Goal: Use online tool/utility: Utilize a website feature to perform a specific function

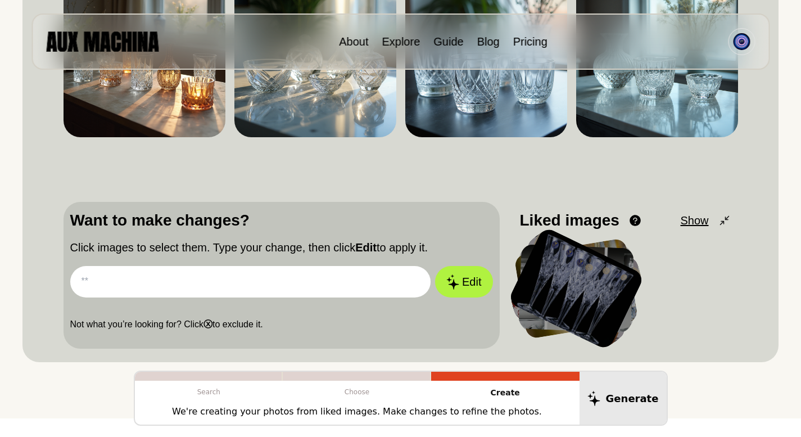
scroll to position [26, 0]
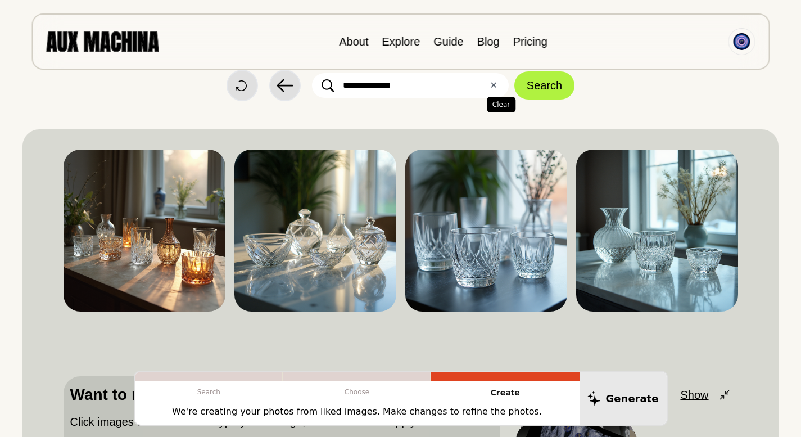
click at [495, 88] on button "✕ Clear" at bounding box center [493, 85] width 7 height 13
click at [445, 91] on input "text" at bounding box center [410, 85] width 197 height 25
type input "**********"
click at [531, 85] on button "Search" at bounding box center [545, 85] width 60 height 28
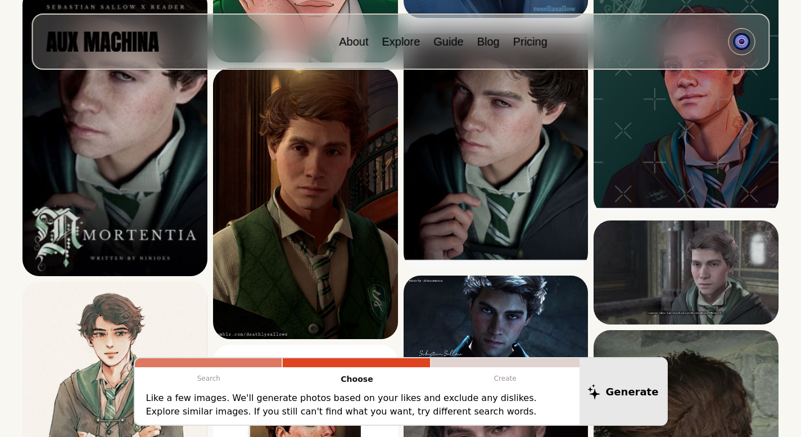
scroll to position [961, 0]
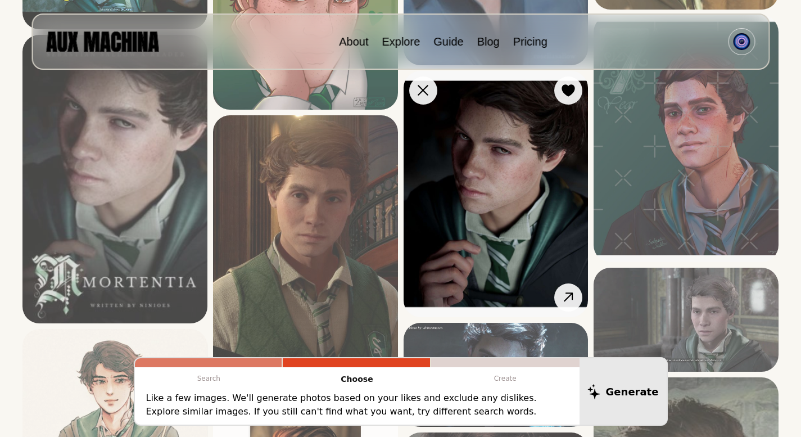
click at [476, 212] on img at bounding box center [496, 194] width 185 height 246
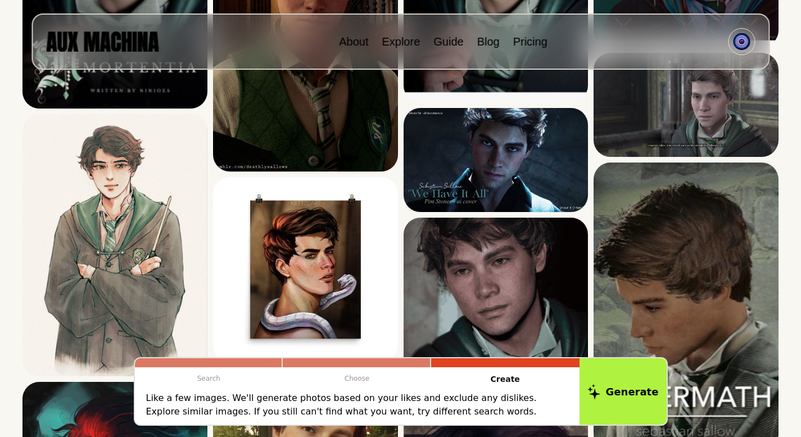
scroll to position [1270, 0]
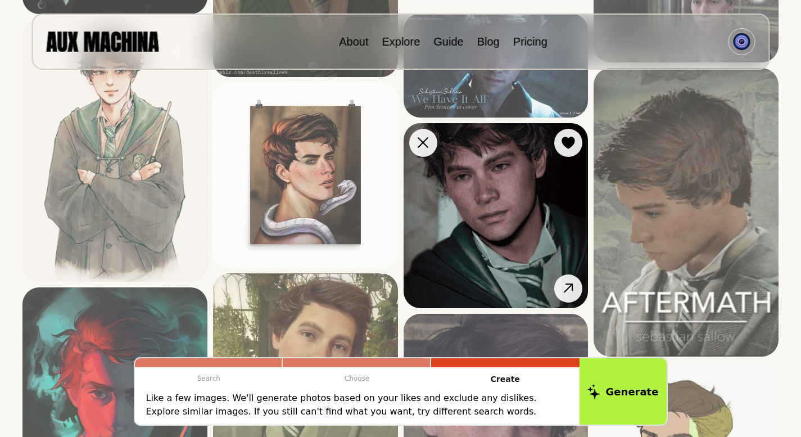
click at [538, 214] on img at bounding box center [496, 215] width 185 height 185
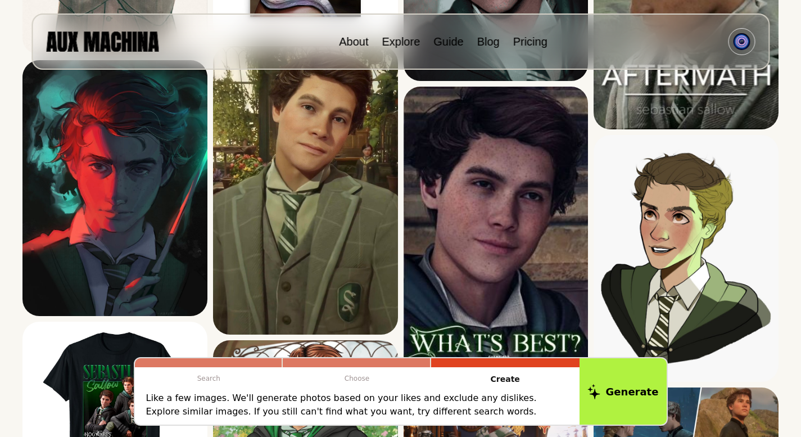
scroll to position [1515, 0]
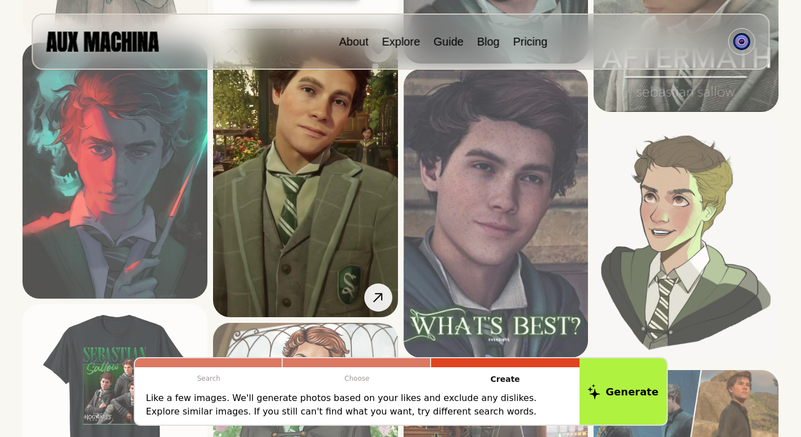
click at [294, 198] on img at bounding box center [305, 173] width 185 height 289
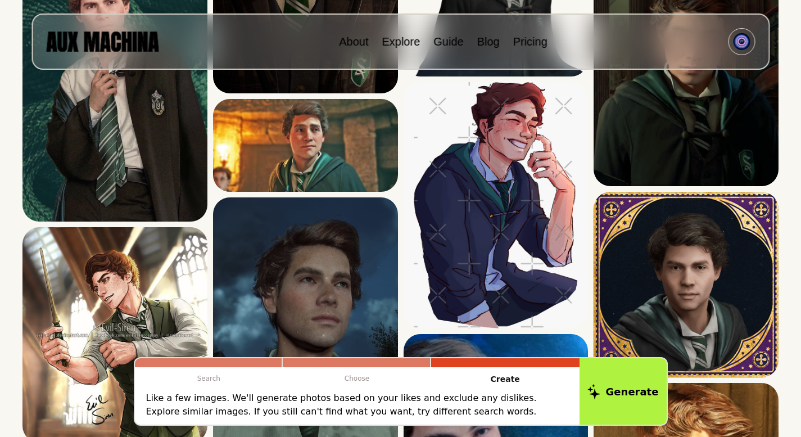
scroll to position [485, 0]
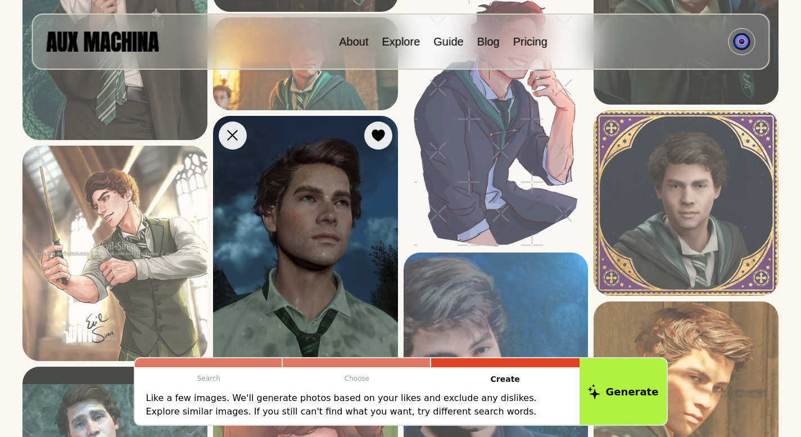
click at [338, 222] on img at bounding box center [305, 256] width 185 height 280
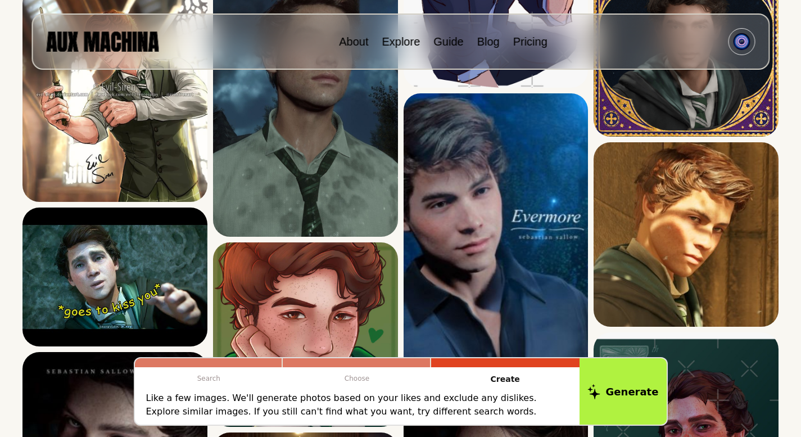
scroll to position [661, 0]
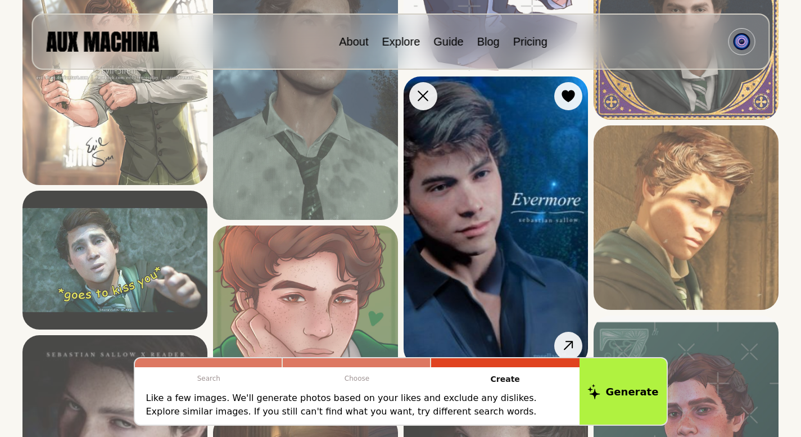
click at [477, 240] on img at bounding box center [496, 220] width 185 height 289
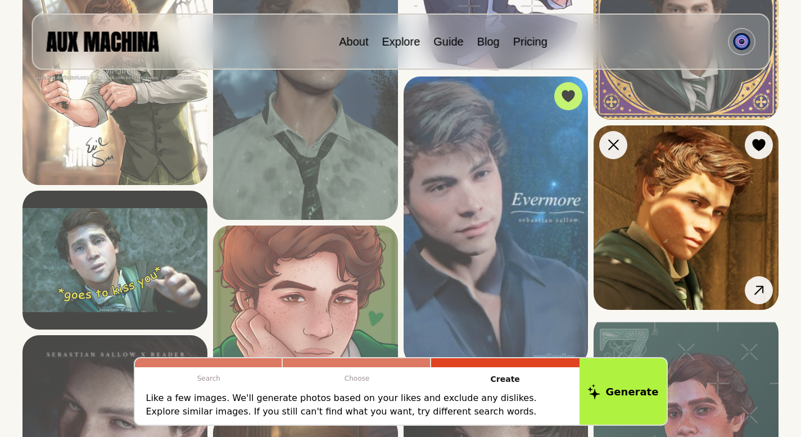
click at [697, 218] on img at bounding box center [686, 217] width 185 height 185
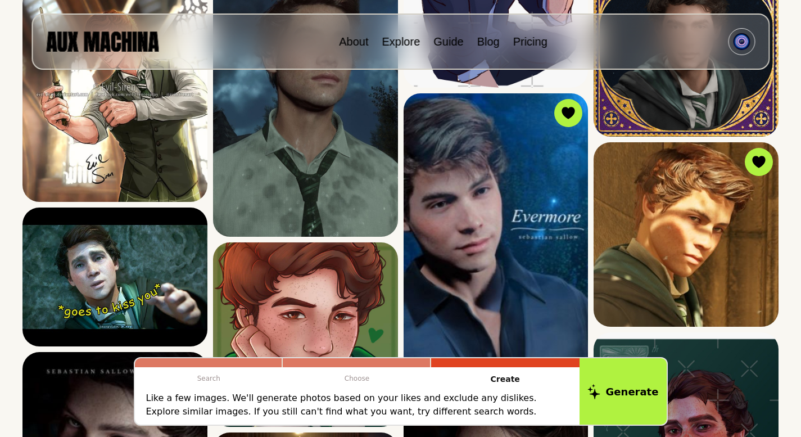
scroll to position [639, 0]
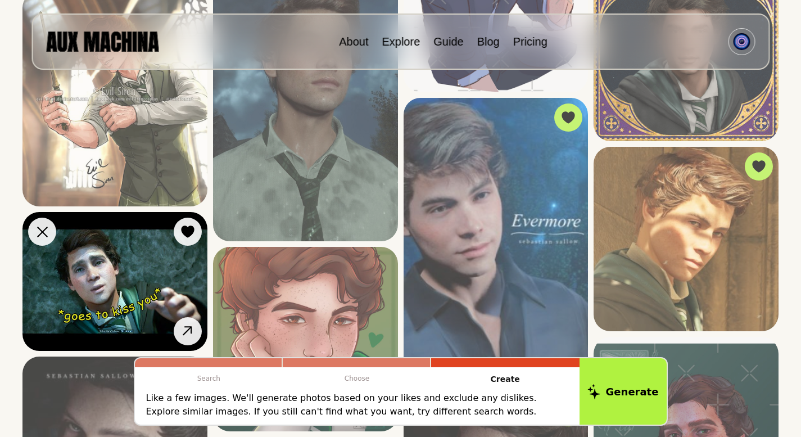
click at [139, 306] on img at bounding box center [114, 281] width 185 height 139
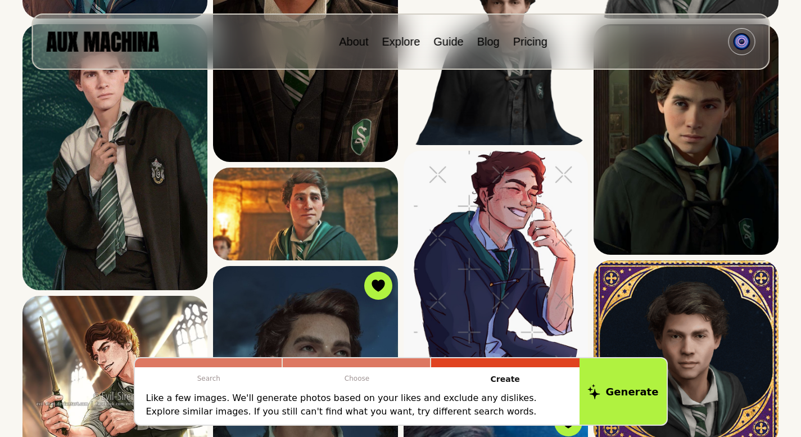
scroll to position [318, 0]
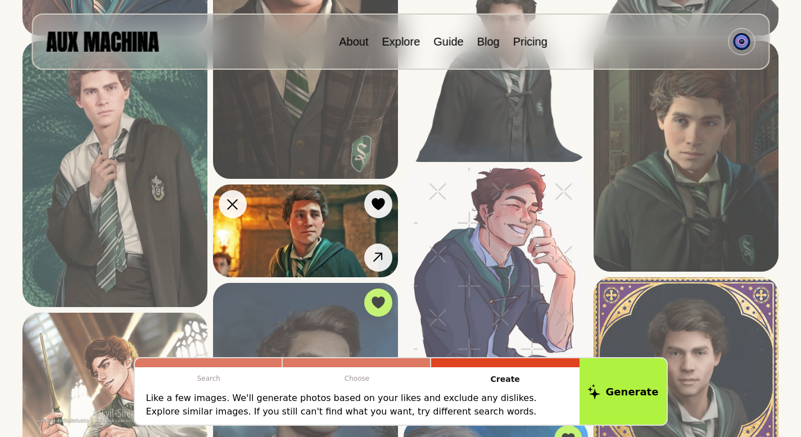
click at [338, 223] on img at bounding box center [305, 230] width 185 height 92
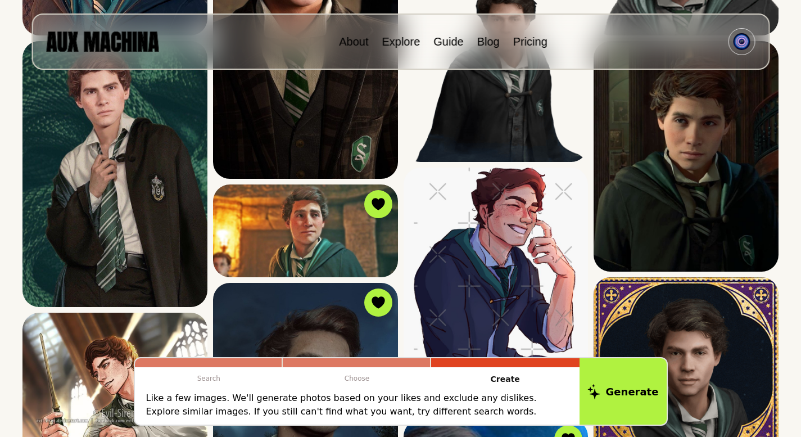
scroll to position [271, 0]
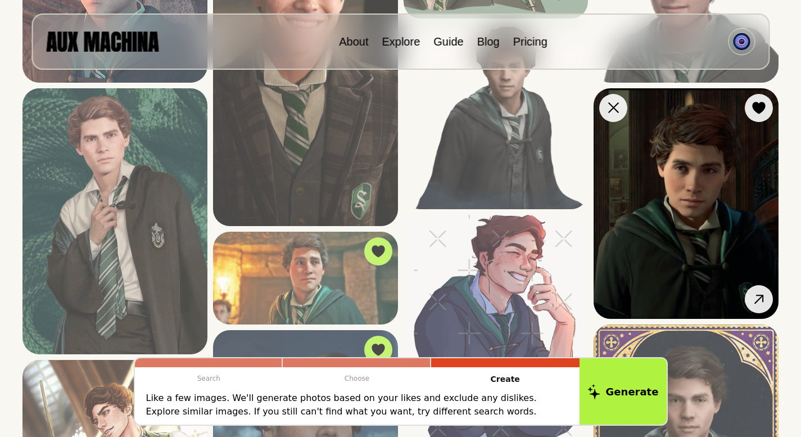
click at [716, 195] on img at bounding box center [686, 203] width 185 height 231
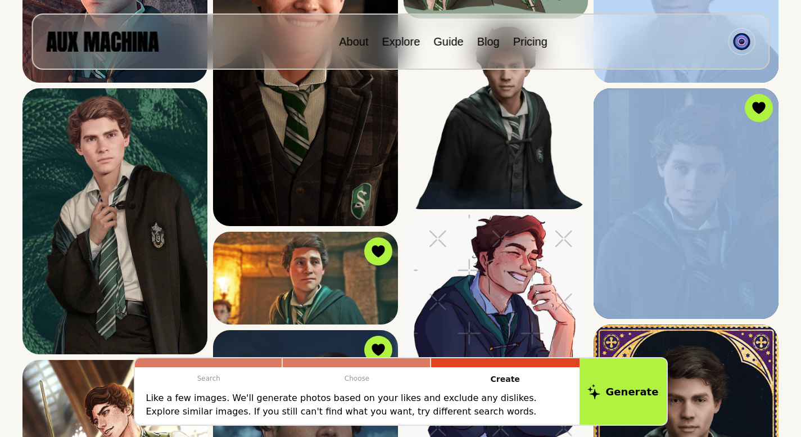
drag, startPoint x: 801, startPoint y: 91, endPoint x: 809, endPoint y: 61, distance: 31.0
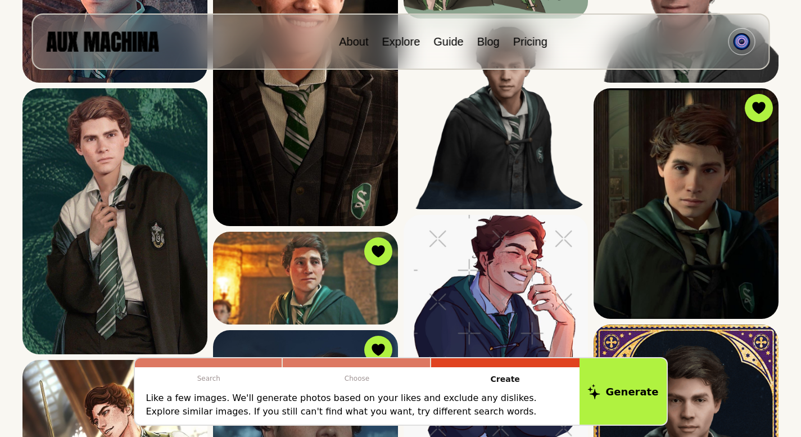
scroll to position [0, 0]
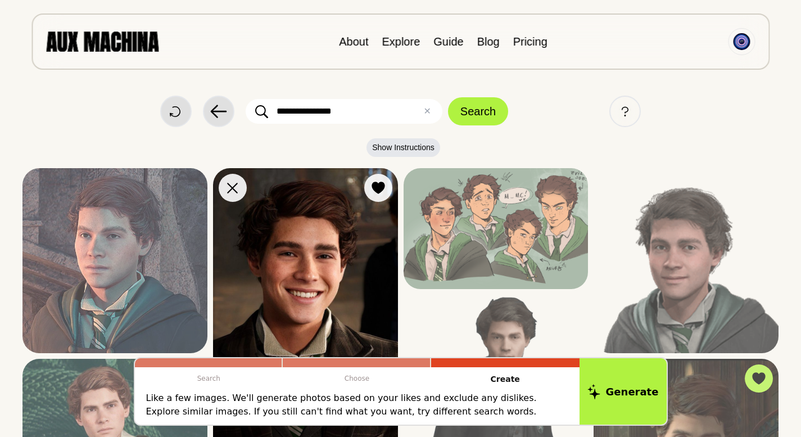
click at [321, 291] on img at bounding box center [305, 332] width 185 height 328
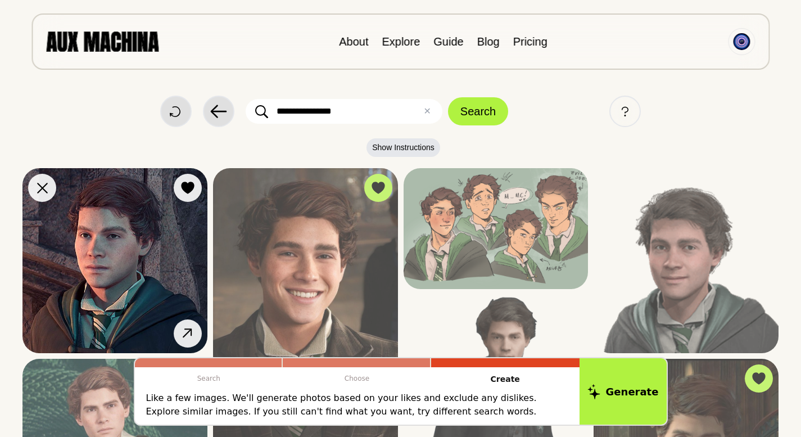
click at [123, 290] on img at bounding box center [114, 260] width 185 height 185
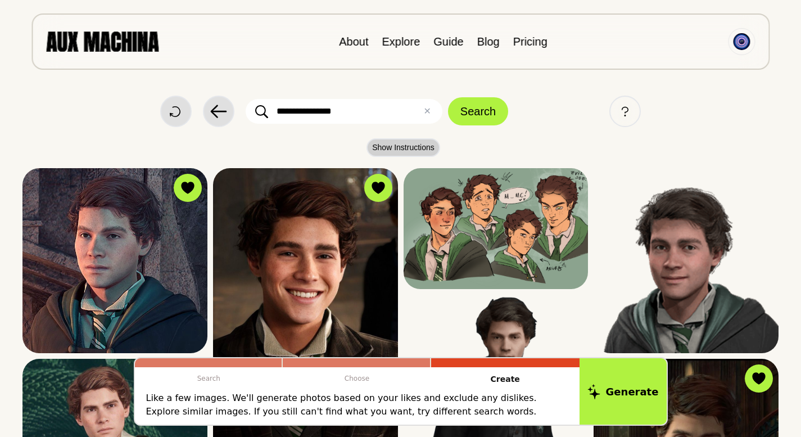
click at [389, 150] on button "Show Instructions" at bounding box center [404, 147] width 74 height 19
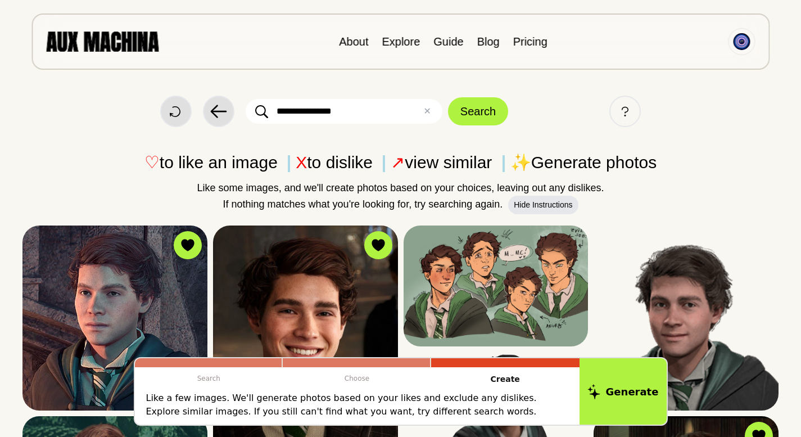
click at [273, 398] on p "Like a few images. We'll generate photos based on your likes and exclude any di…" at bounding box center [357, 404] width 422 height 27
click at [396, 405] on p "Like a few images. We'll generate photos based on your likes and exclude any di…" at bounding box center [357, 404] width 422 height 27
click at [625, 377] on button "Generate" at bounding box center [624, 392] width 92 height 70
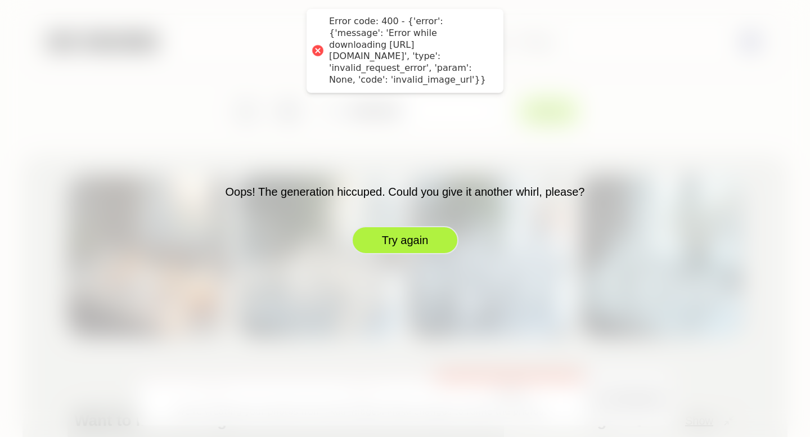
click at [431, 238] on button "Try again" at bounding box center [404, 240] width 107 height 28
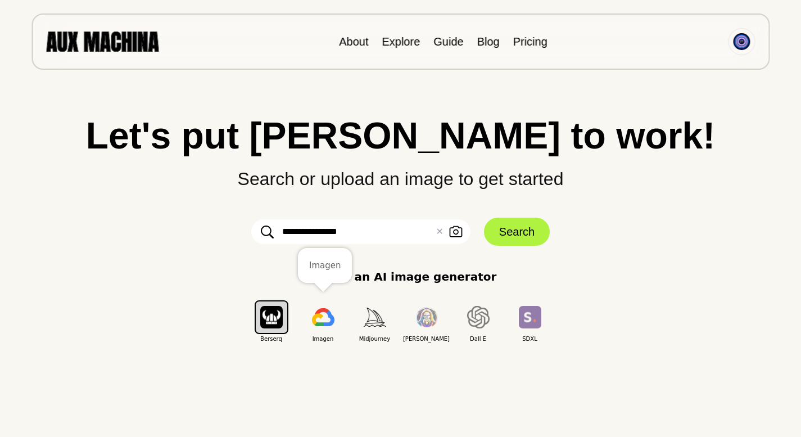
click at [330, 326] on img "button" at bounding box center [323, 317] width 22 height 18
click at [510, 241] on button "Search" at bounding box center [517, 232] width 66 height 28
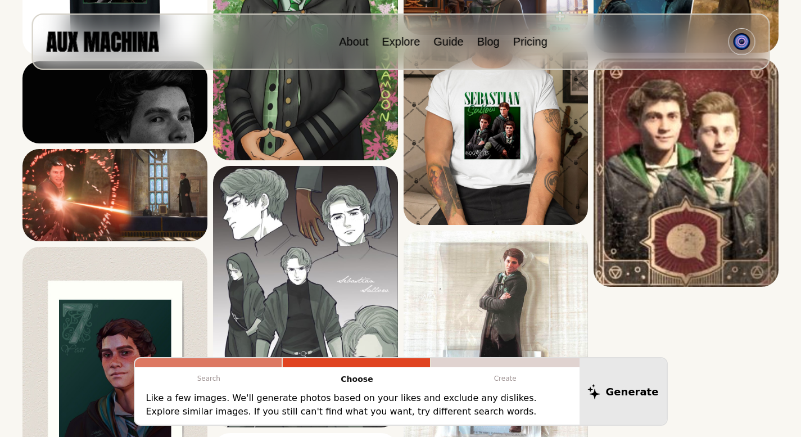
scroll to position [1777, 0]
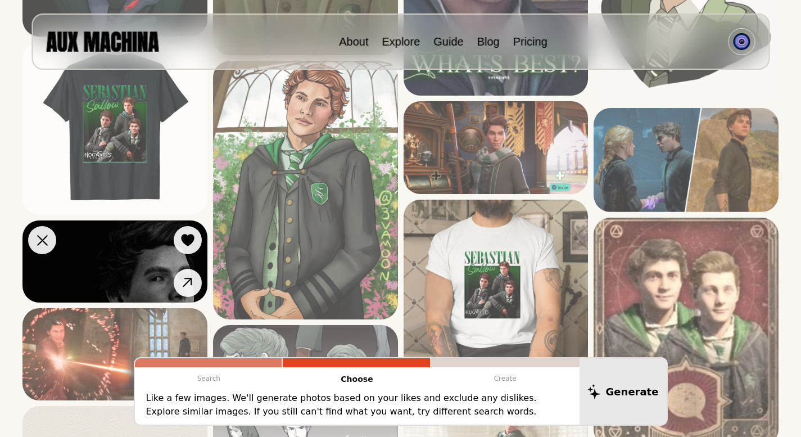
click at [123, 281] on img at bounding box center [114, 261] width 185 height 82
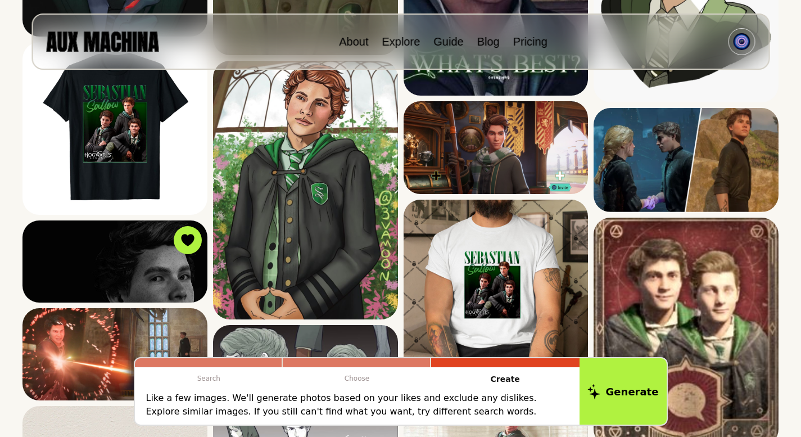
scroll to position [1661, 0]
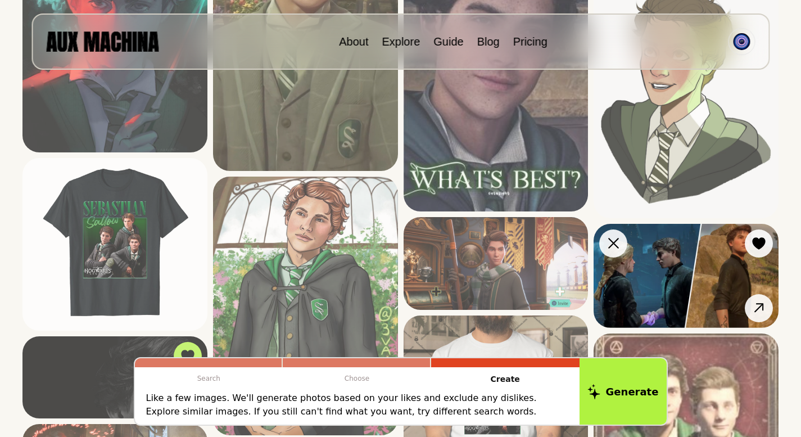
click at [734, 271] on img at bounding box center [686, 276] width 185 height 104
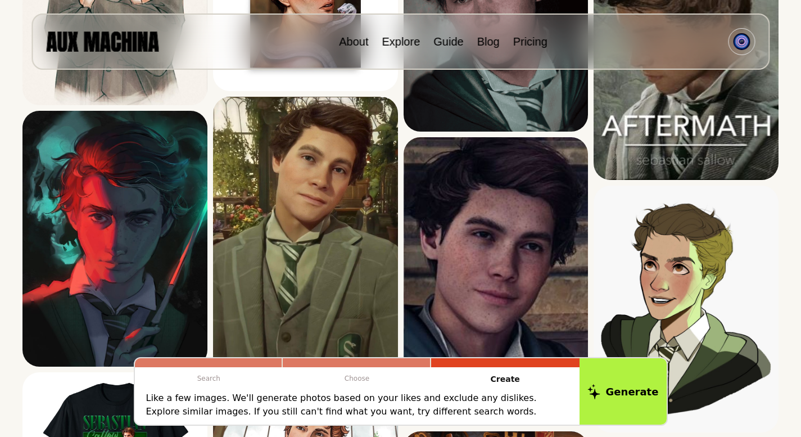
scroll to position [1443, 0]
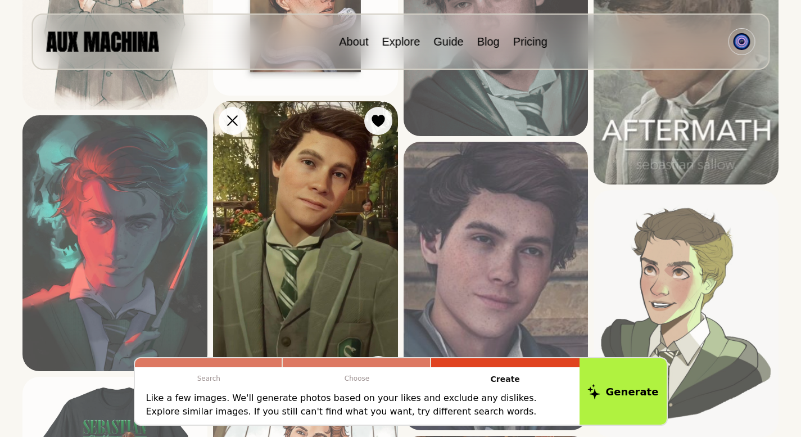
click at [257, 235] on img at bounding box center [305, 245] width 185 height 289
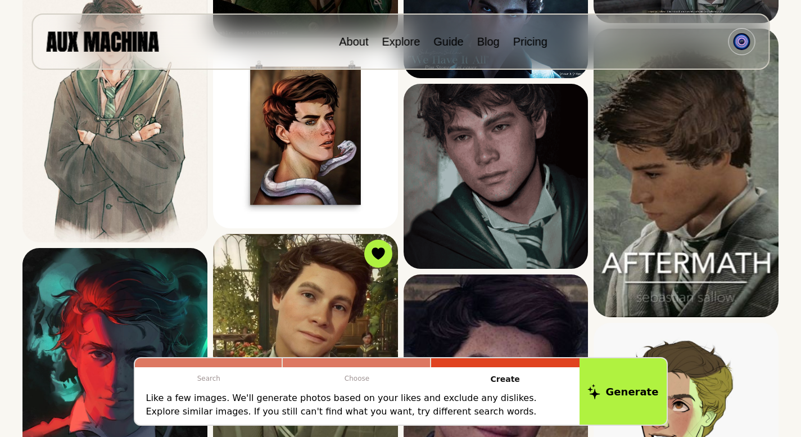
scroll to position [1276, 0]
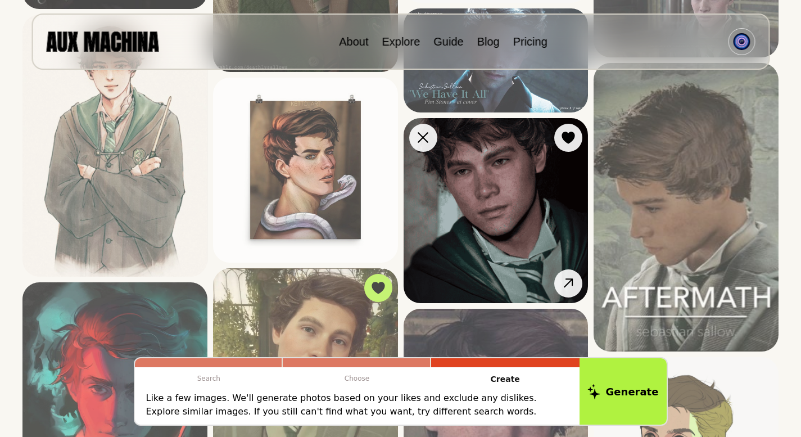
click at [537, 213] on img at bounding box center [496, 210] width 185 height 185
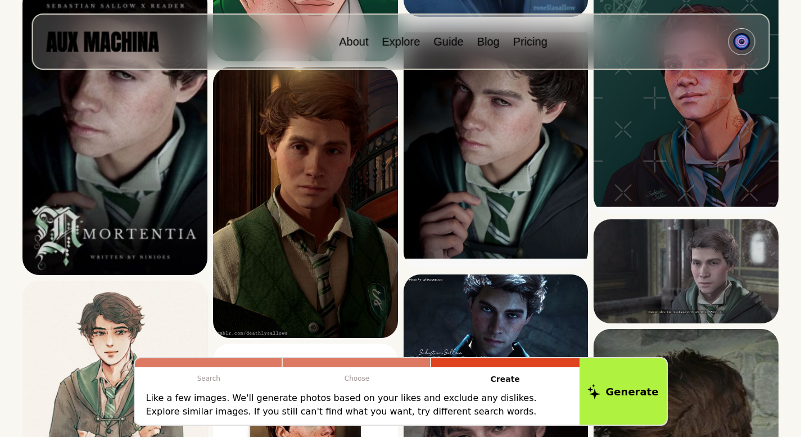
scroll to position [1044, 0]
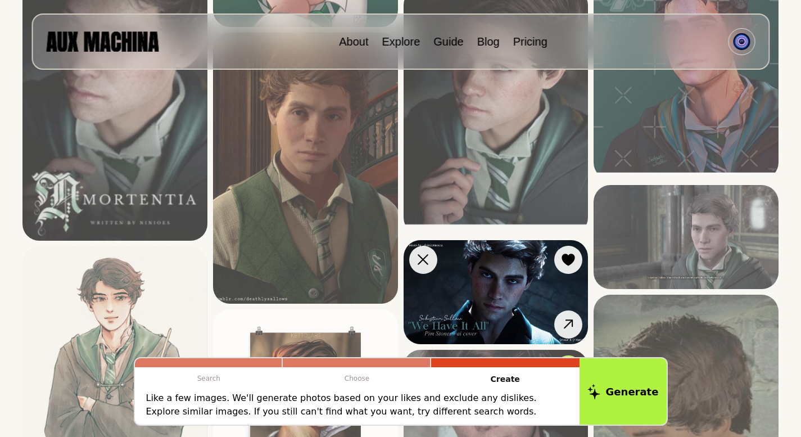
click at [479, 294] on img at bounding box center [496, 292] width 185 height 104
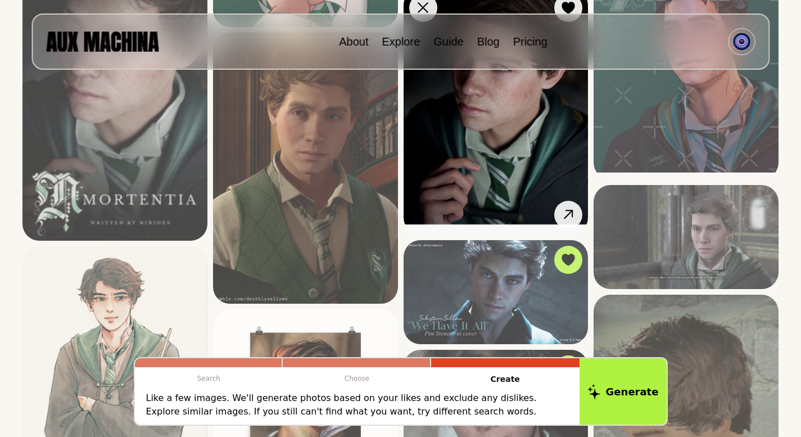
click at [529, 186] on img at bounding box center [496, 111] width 185 height 246
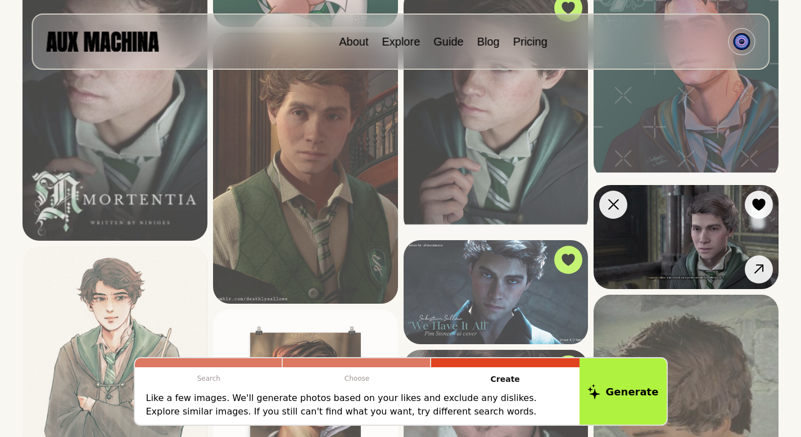
click at [677, 214] on img at bounding box center [686, 237] width 185 height 104
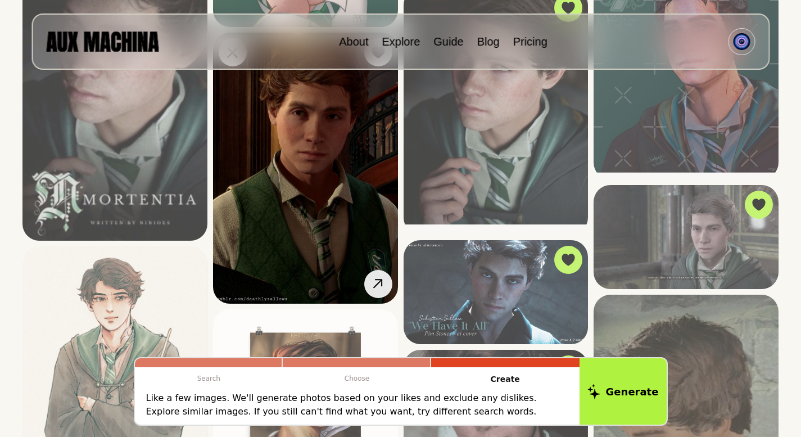
click at [302, 204] on img at bounding box center [305, 168] width 185 height 271
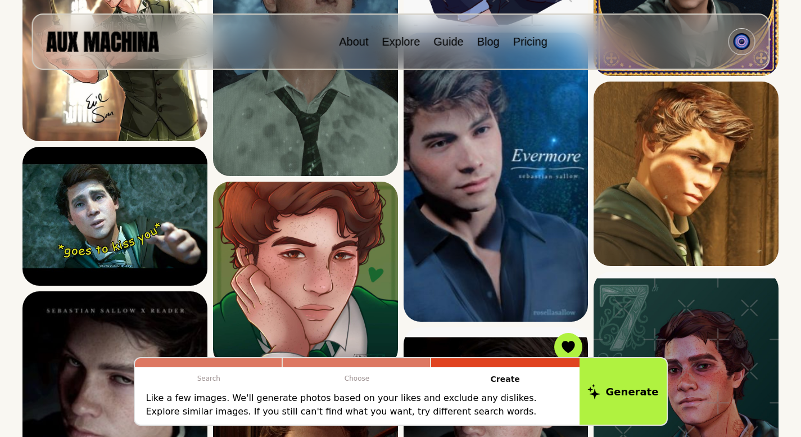
scroll to position [653, 0]
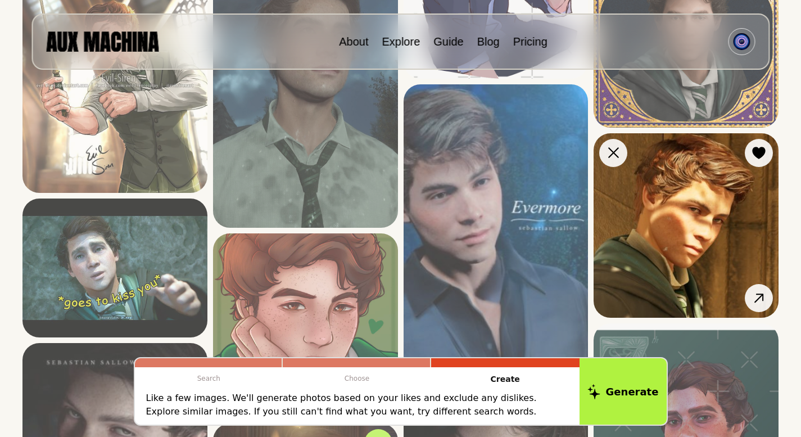
click at [657, 226] on img at bounding box center [686, 225] width 185 height 185
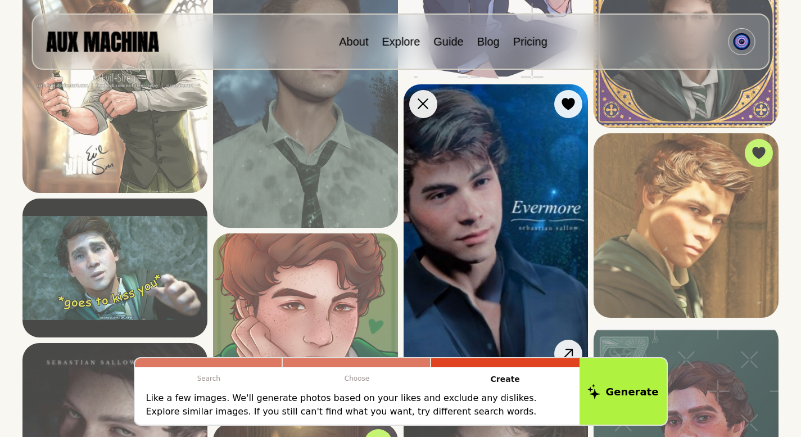
click at [513, 240] on img at bounding box center [496, 228] width 185 height 289
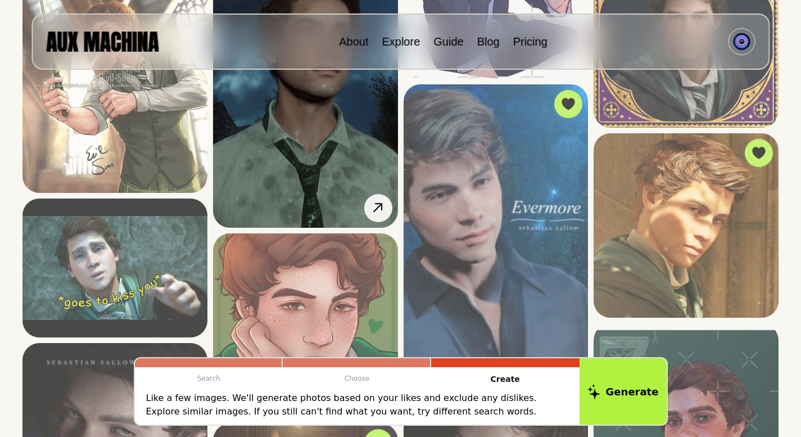
click at [349, 163] on img at bounding box center [305, 88] width 185 height 280
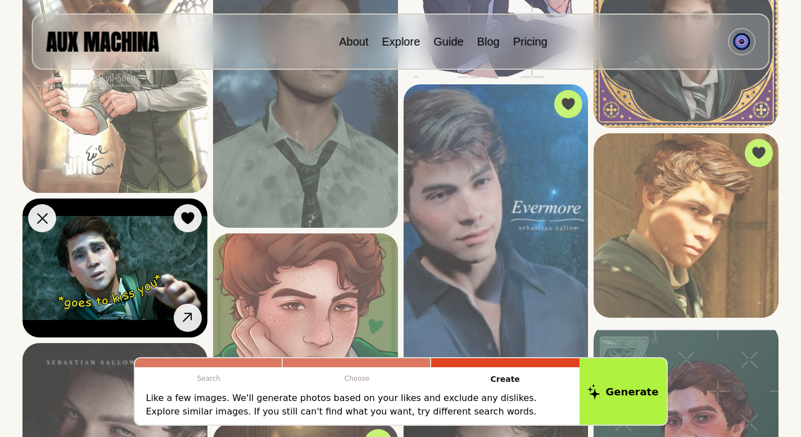
click at [166, 249] on img at bounding box center [114, 268] width 185 height 139
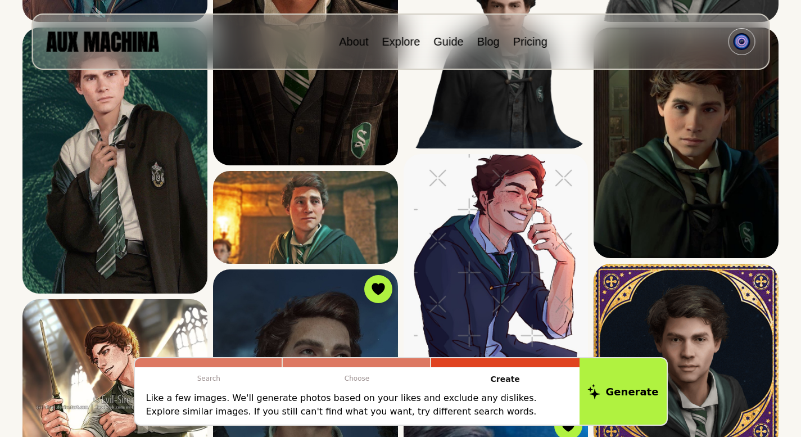
scroll to position [305, 0]
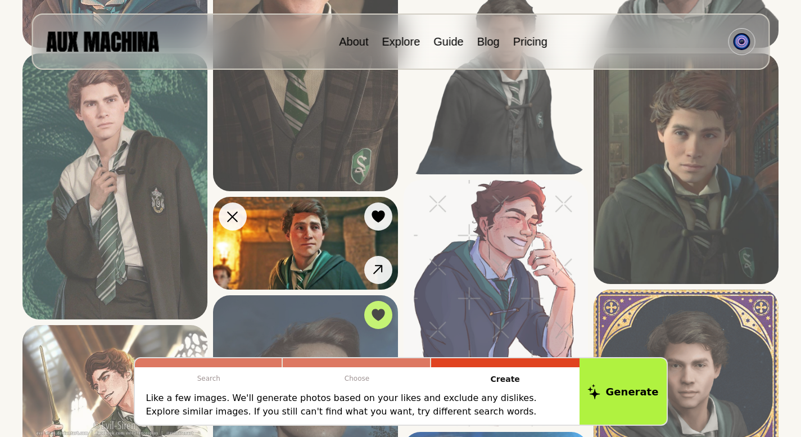
click at [284, 222] on img at bounding box center [305, 243] width 185 height 92
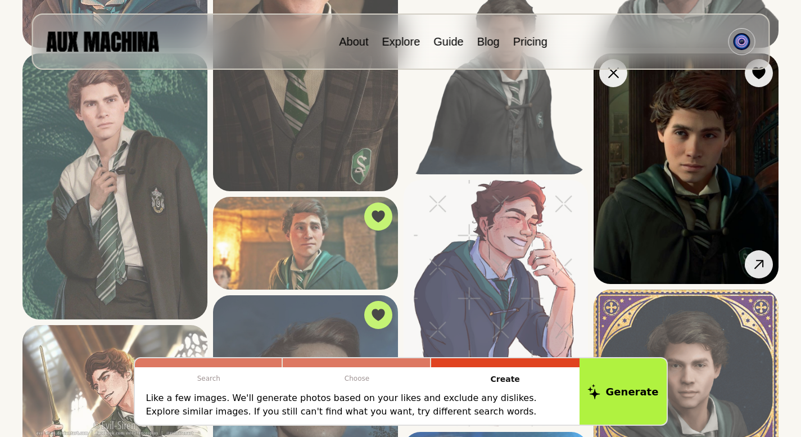
click at [620, 174] on img at bounding box center [686, 168] width 185 height 231
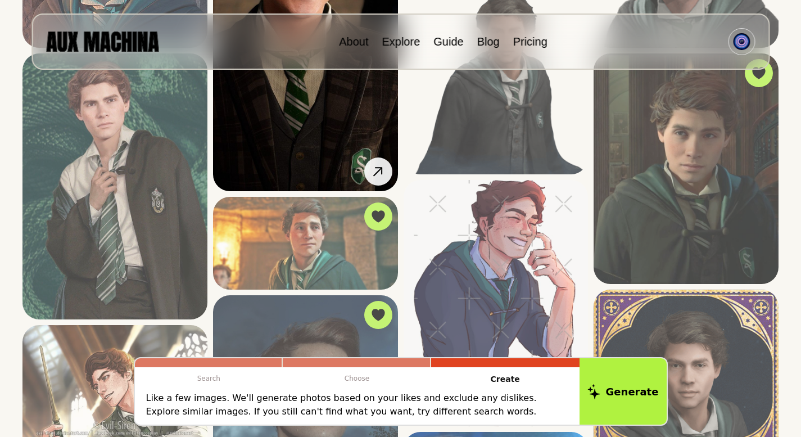
click at [343, 155] on img at bounding box center [305, 27] width 185 height 328
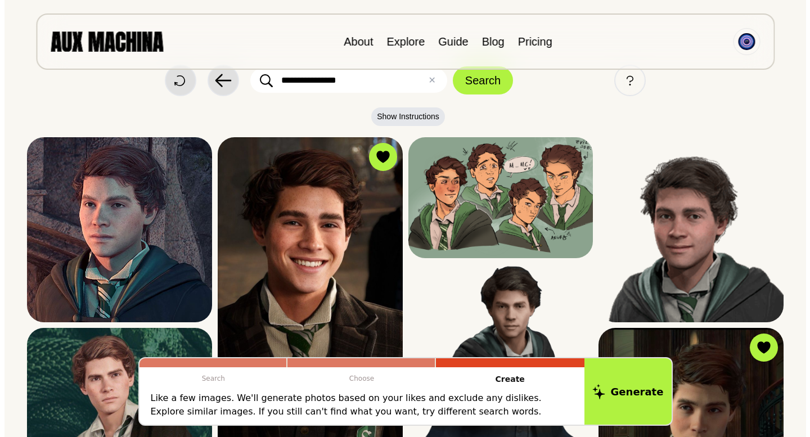
scroll to position [26, 0]
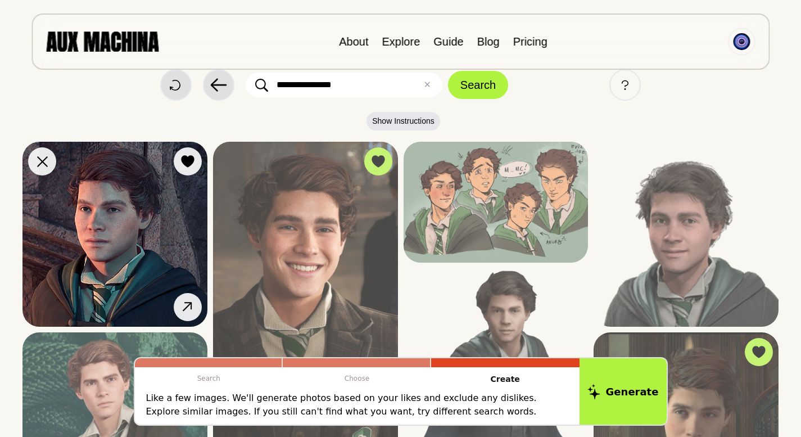
click at [145, 218] on img at bounding box center [114, 234] width 185 height 185
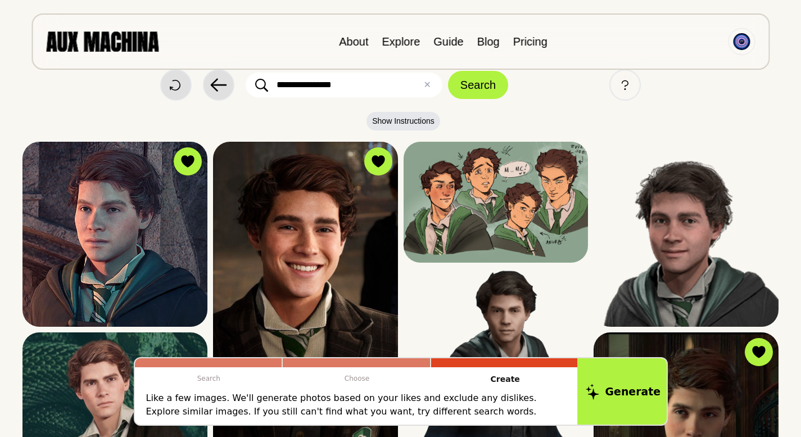
click at [615, 395] on button "Generate" at bounding box center [624, 392] width 92 height 70
